Goal: Information Seeking & Learning: Learn about a topic

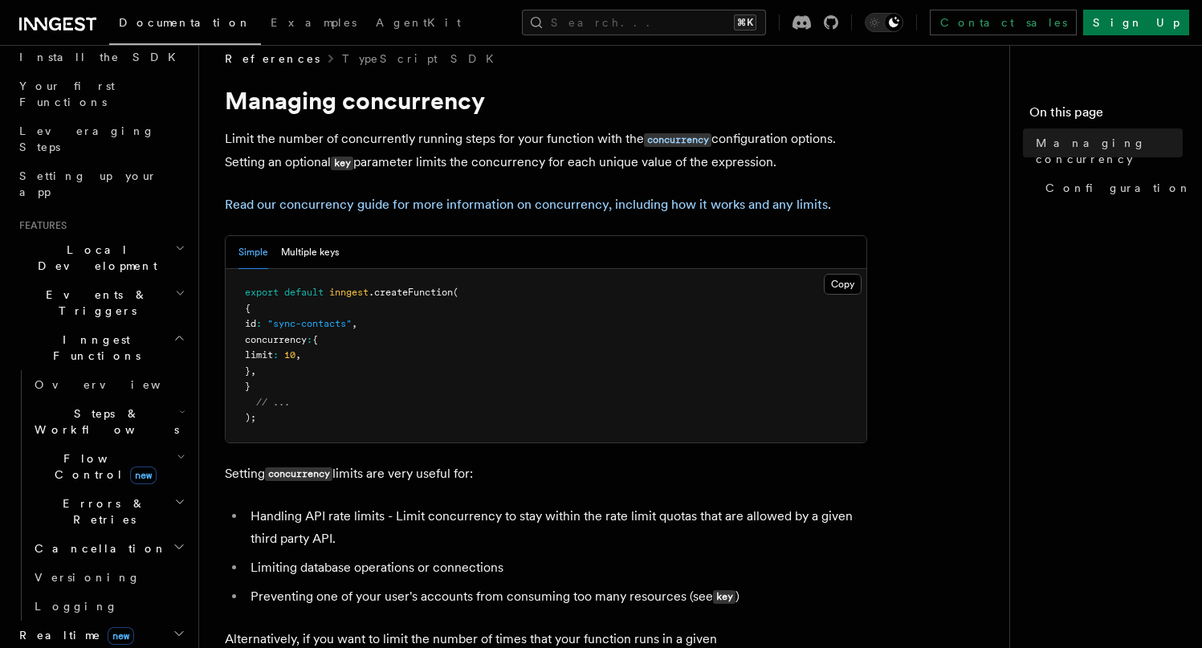
scroll to position [190, 0]
click at [134, 533] on h2 "Cancellation" at bounding box center [108, 547] width 161 height 29
click at [102, 599] on span "Cancel on timeouts" at bounding box center [102, 613] width 105 height 29
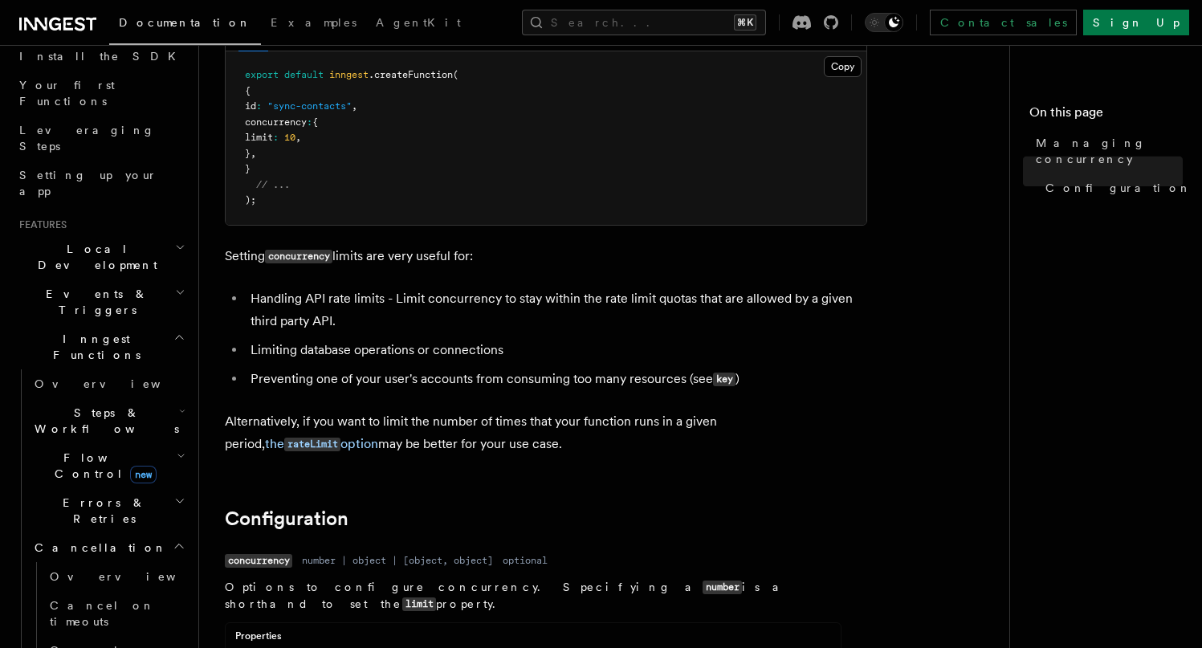
scroll to position [0, 0]
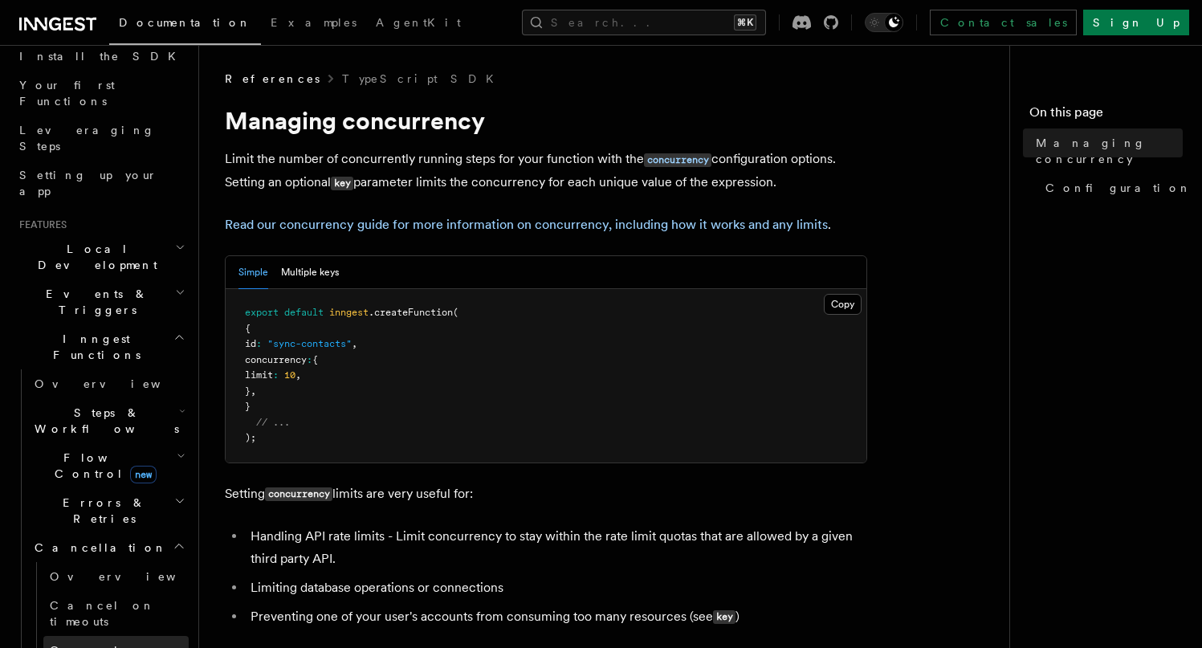
click at [116, 644] on span "Cancel on events" at bounding box center [102, 658] width 105 height 29
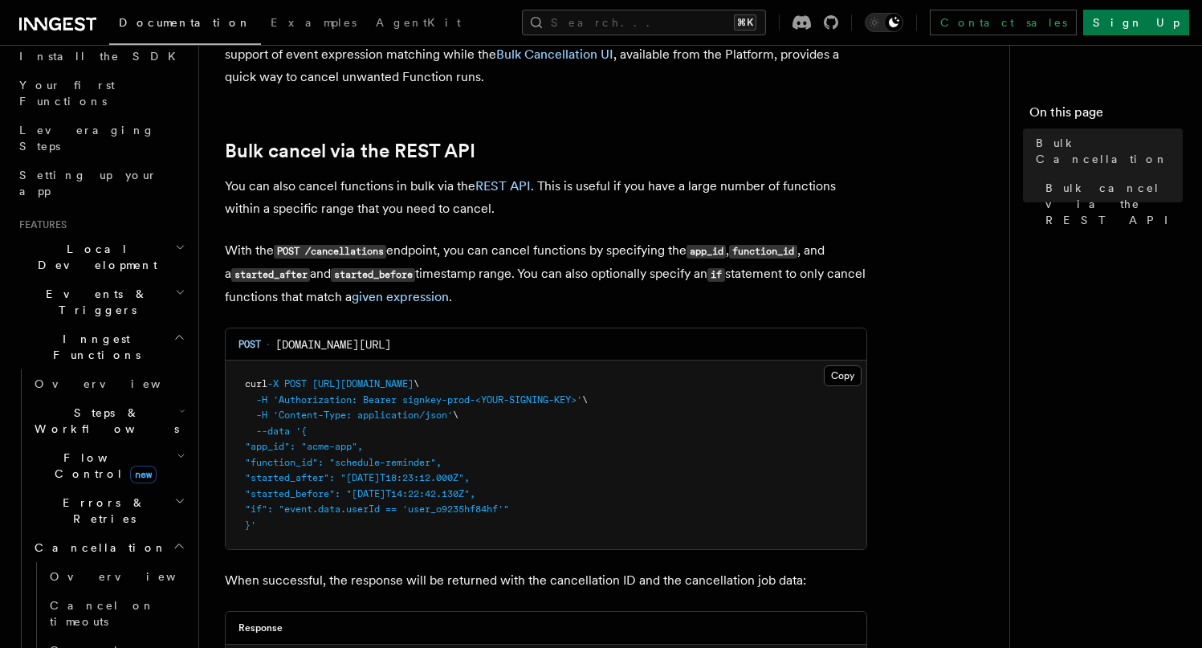
scroll to position [317, 0]
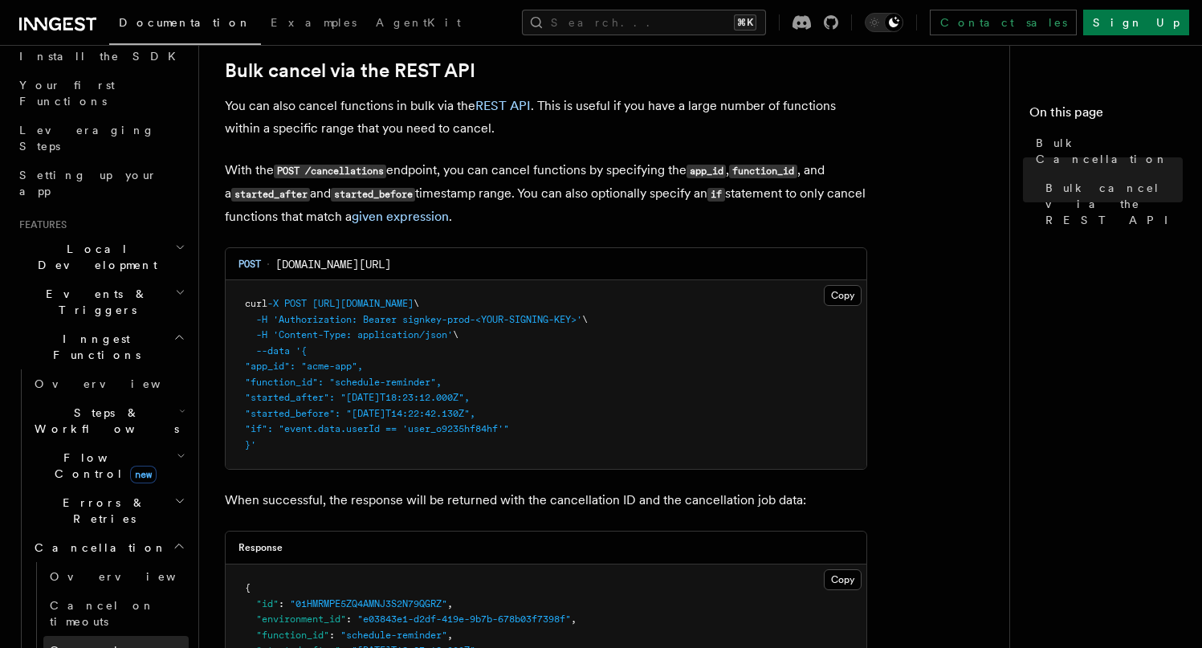
click at [111, 644] on span "Cancel on events" at bounding box center [102, 658] width 105 height 29
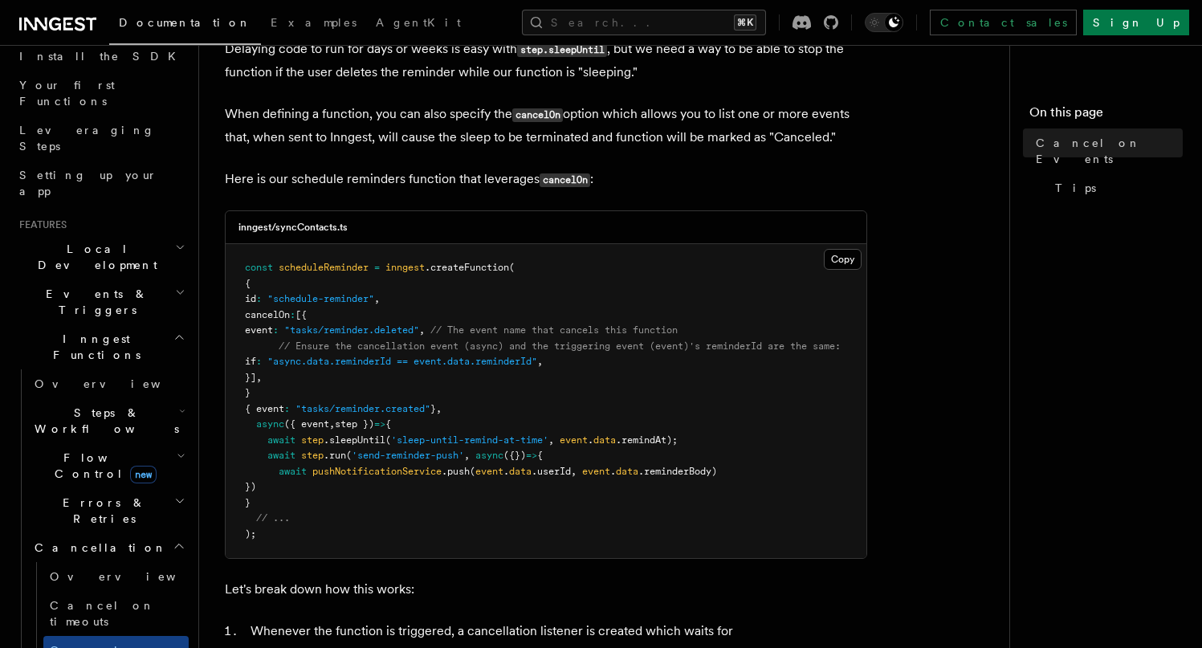
scroll to position [315, 0]
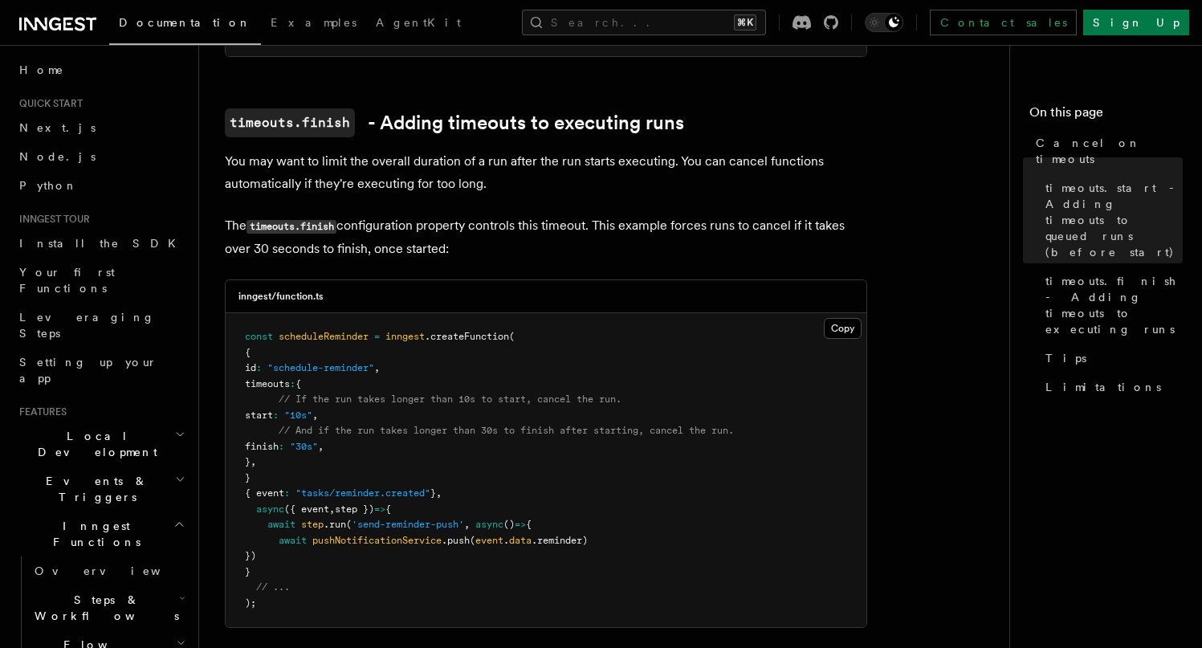
scroll to position [3, 0]
click at [85, 472] on span "Events & Triggers" at bounding box center [94, 488] width 162 height 32
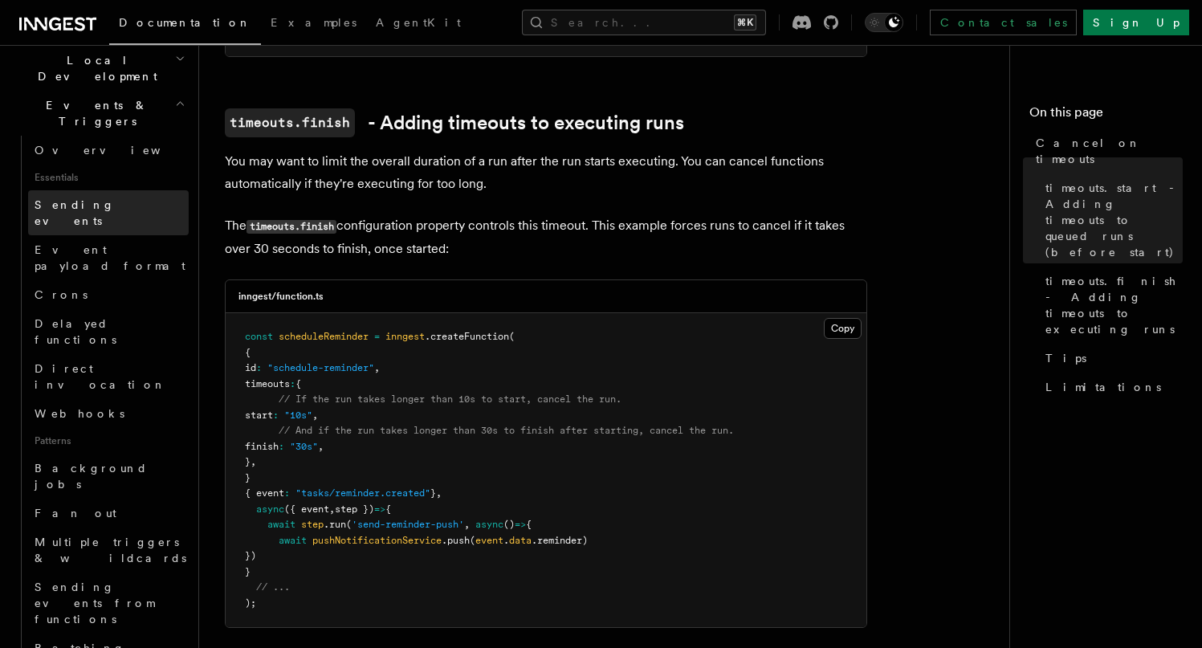
scroll to position [292, 0]
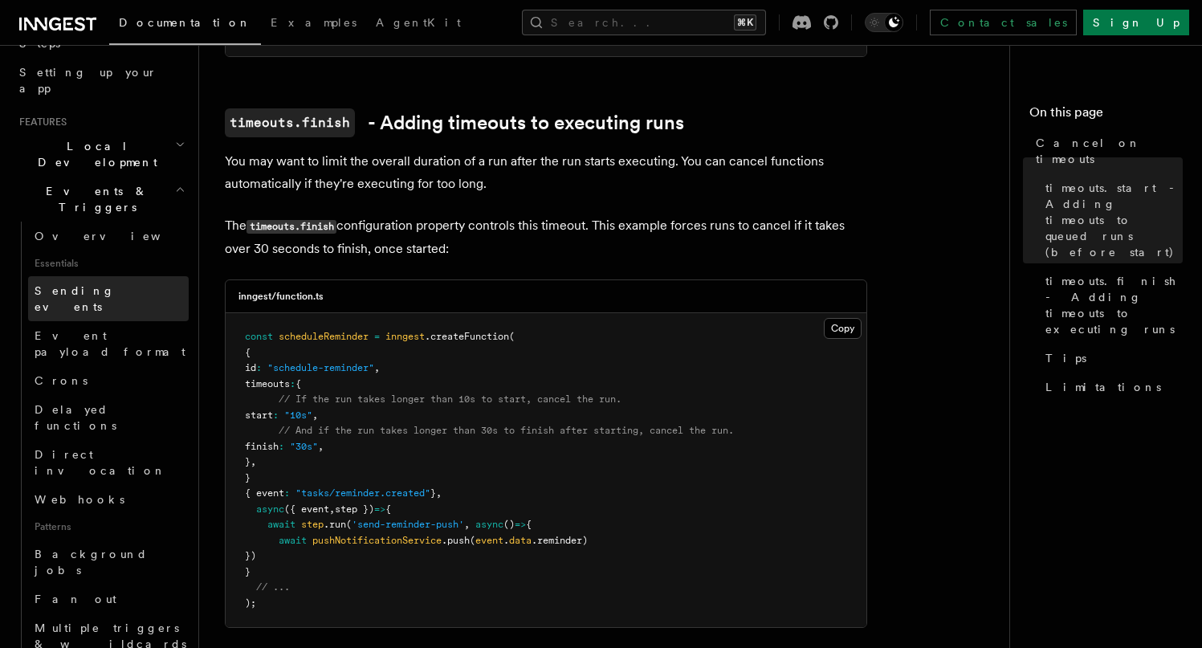
click at [92, 284] on span "Sending events" at bounding box center [75, 298] width 80 height 29
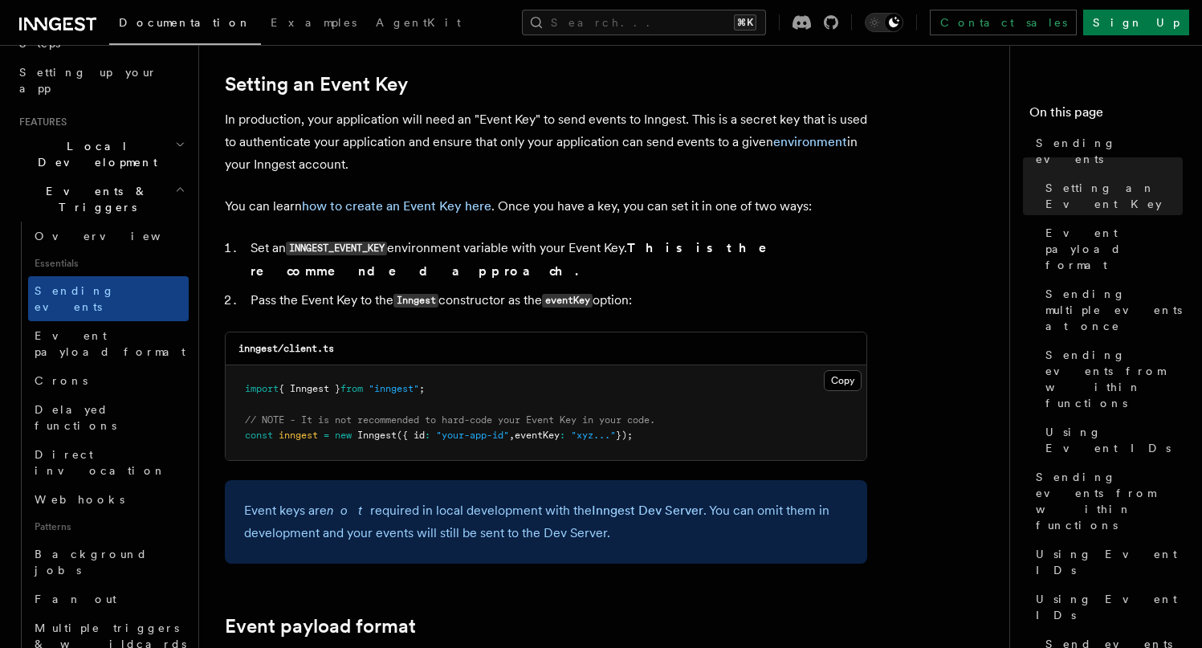
scroll to position [959, 0]
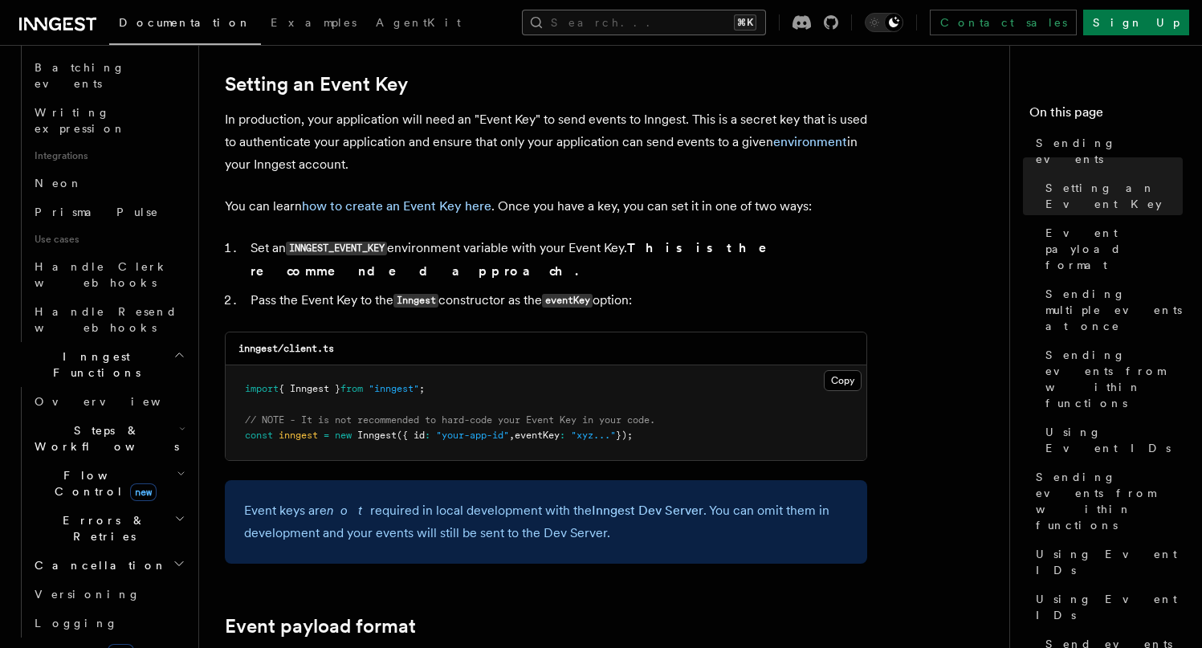
click at [728, 23] on button "Search... ⌘K" at bounding box center [644, 23] width 244 height 26
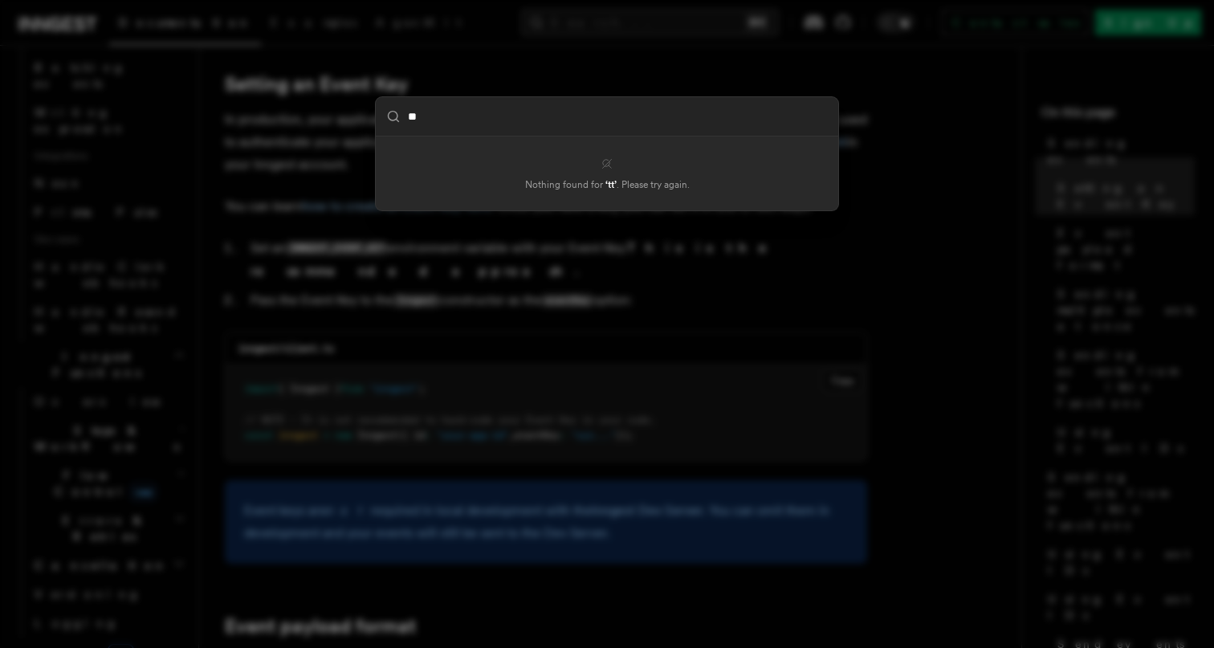
type input "***"
